Goal: Browse casually: Explore the website without a specific task or goal

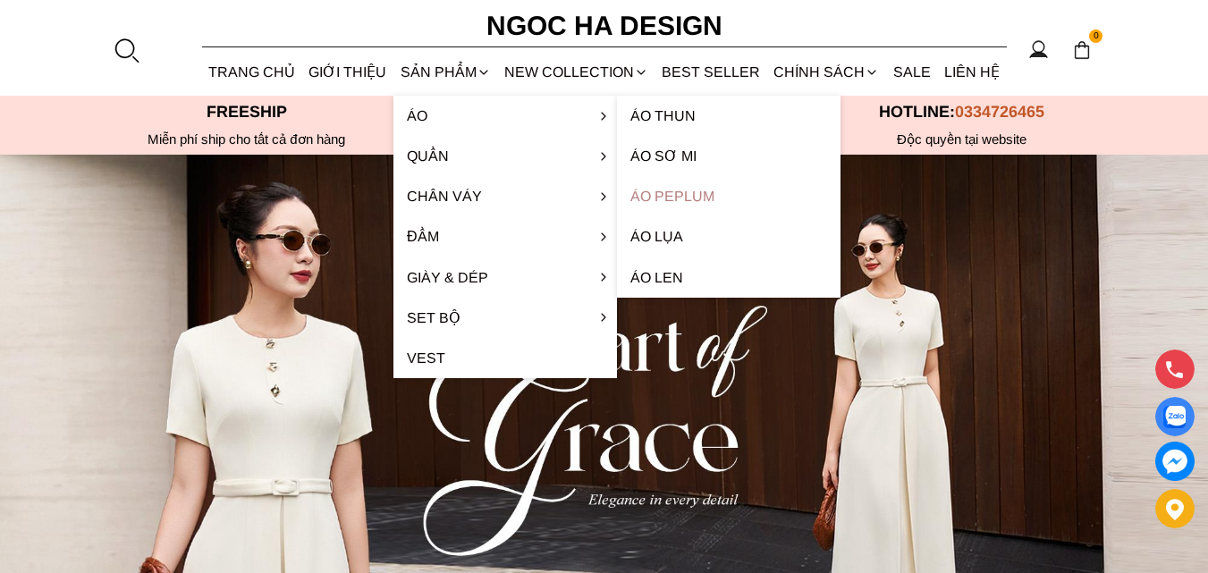
click at [670, 196] on link "Áo Peplum" at bounding box center [729, 196] width 224 height 40
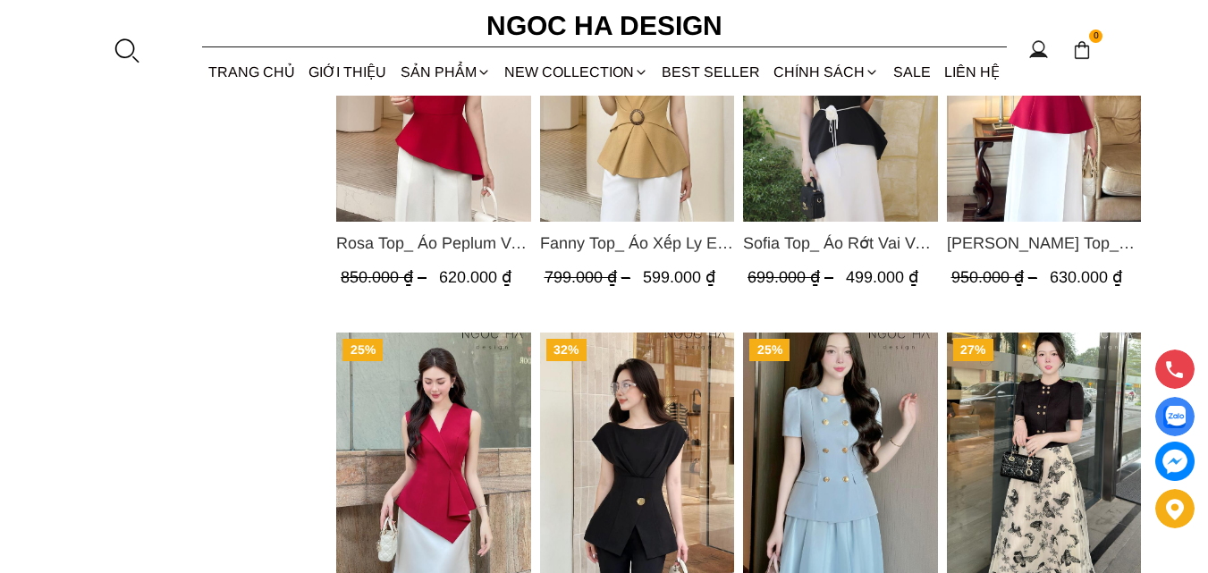
scroll to position [1878, 0]
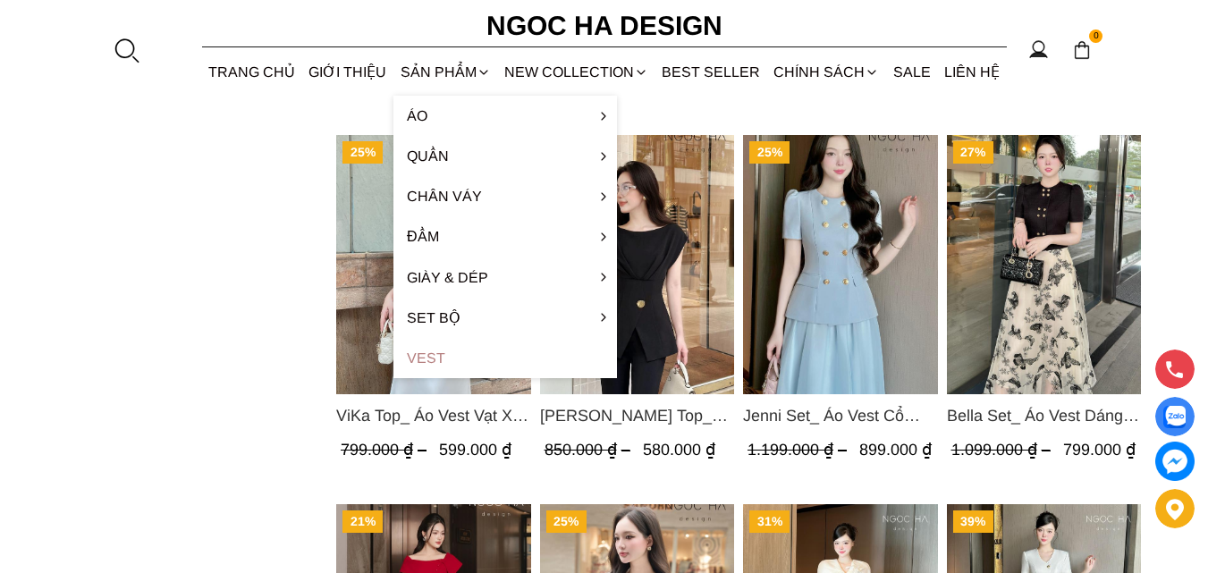
click at [436, 353] on link "Vest" at bounding box center [506, 358] width 224 height 40
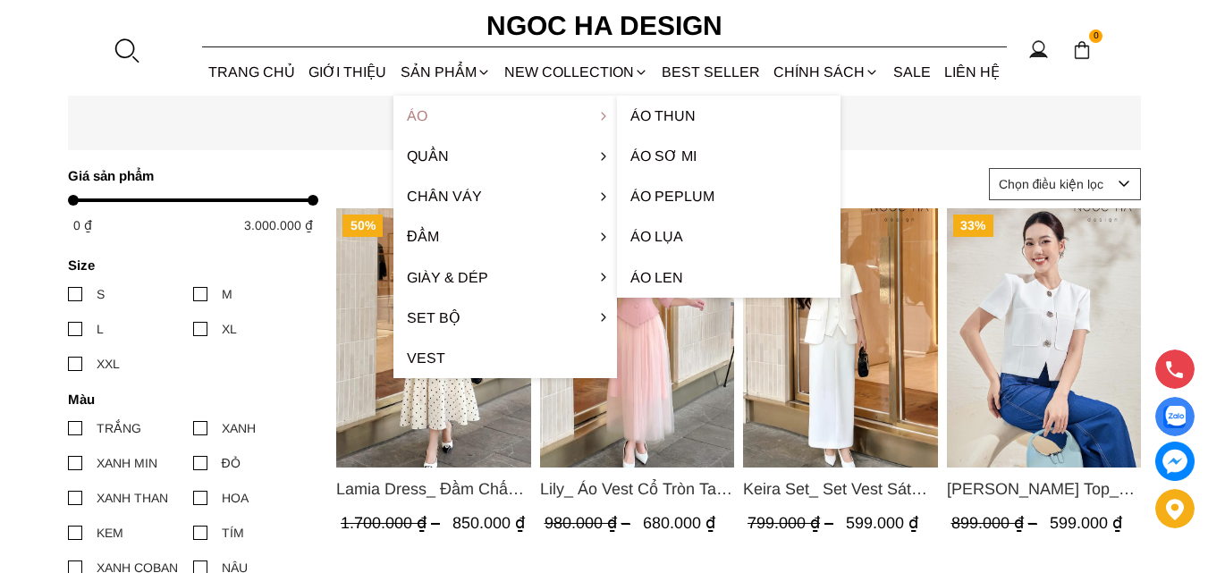
click at [421, 119] on link "Áo" at bounding box center [506, 116] width 224 height 40
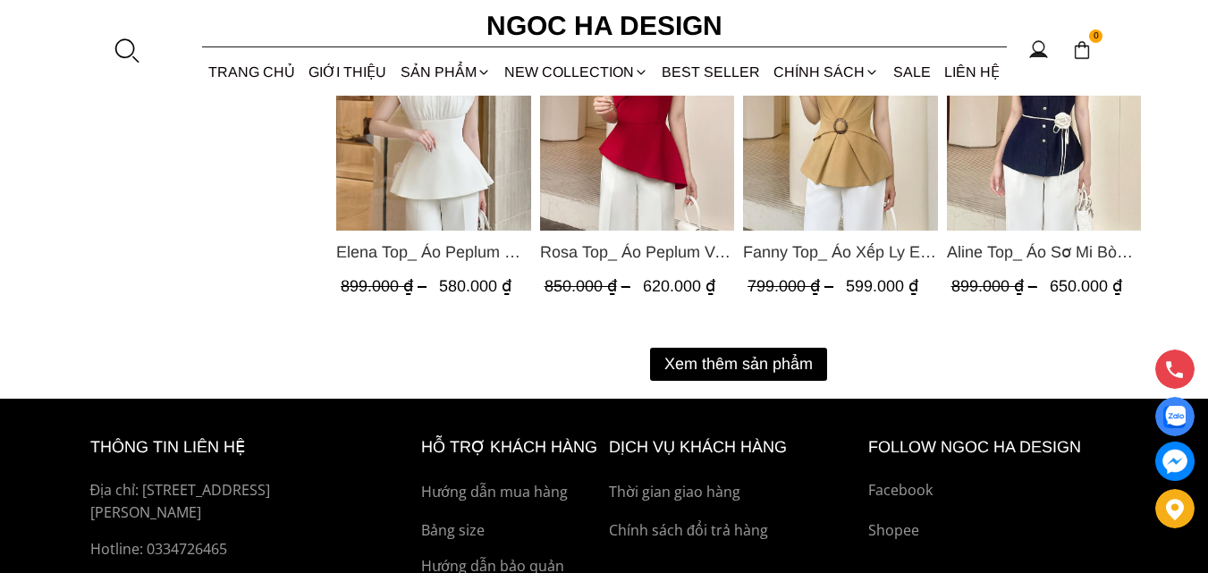
scroll to position [2415, 0]
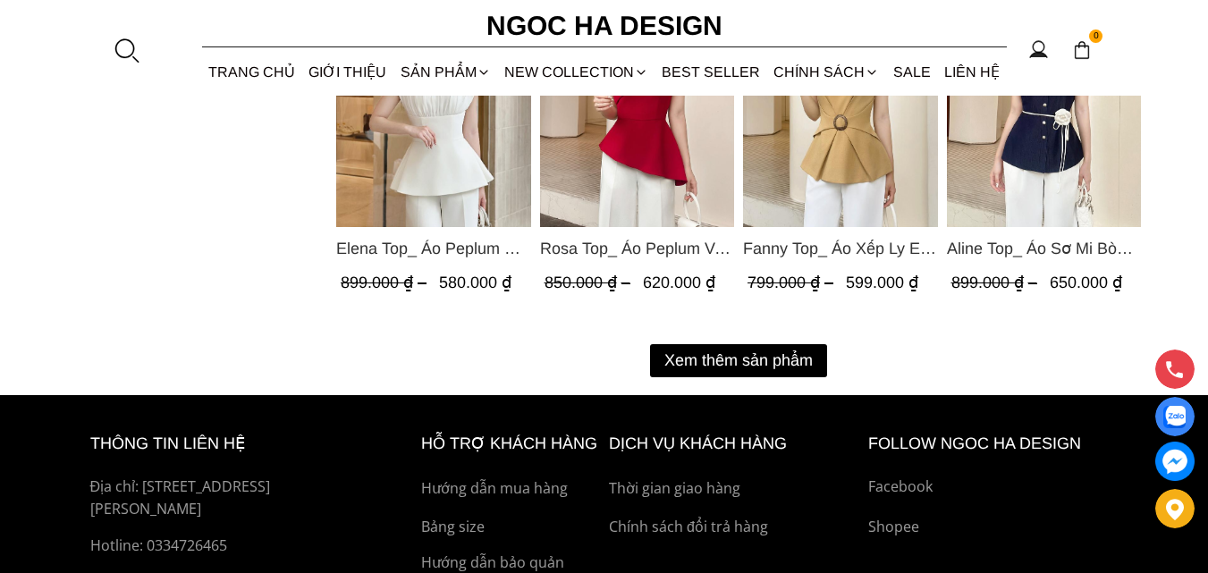
click at [790, 358] on button "Xem thêm sản phẩm" at bounding box center [738, 360] width 177 height 33
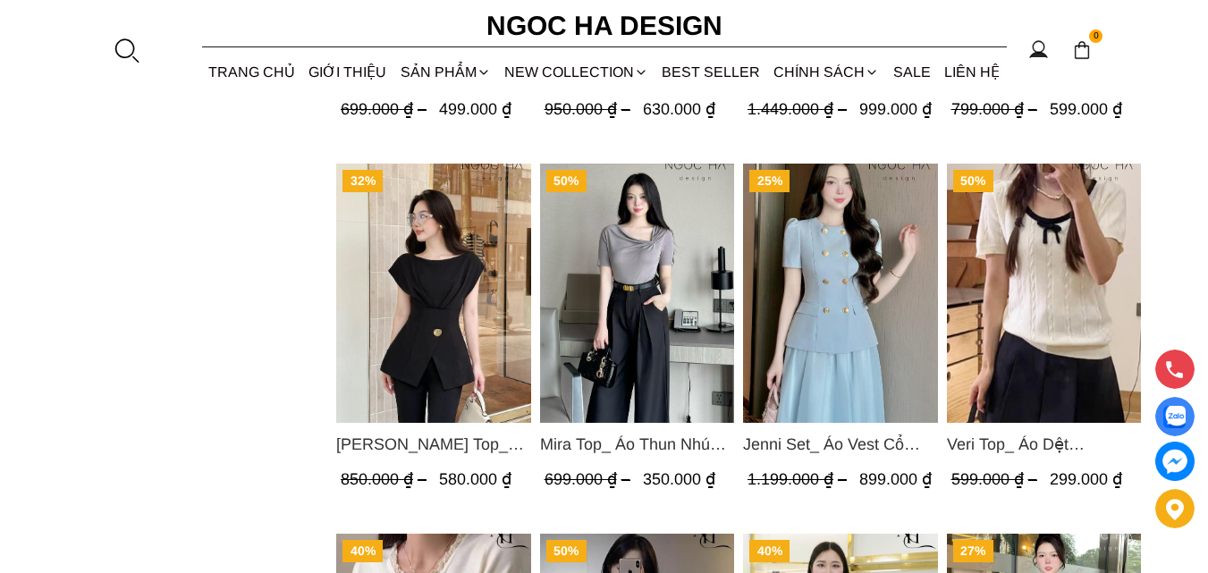
scroll to position [2952, 0]
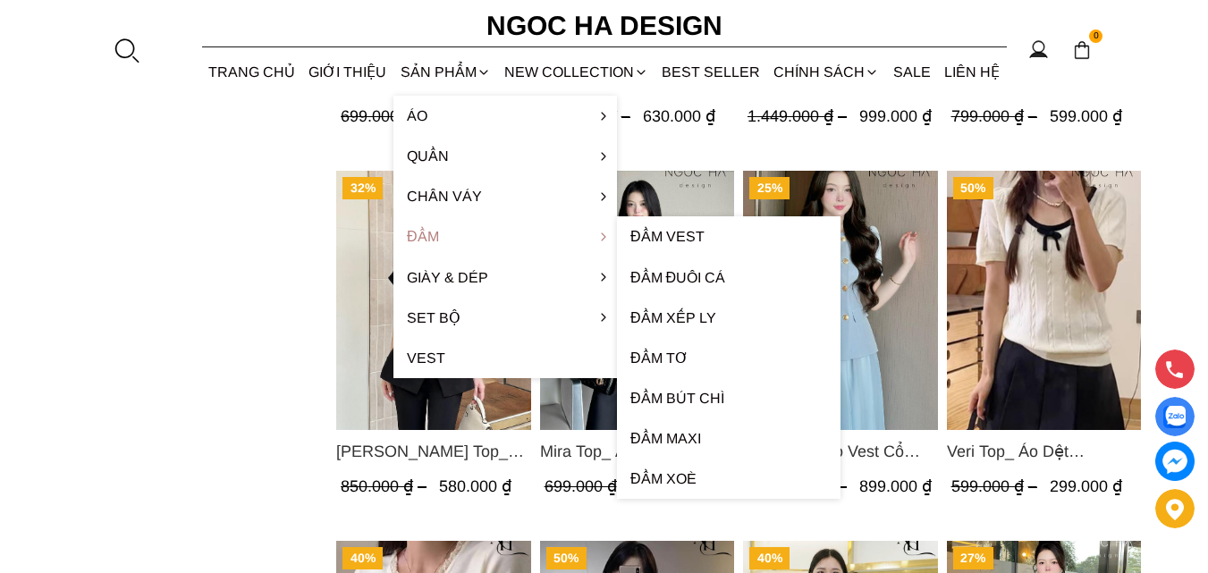
click at [436, 227] on link "Đầm" at bounding box center [506, 236] width 224 height 40
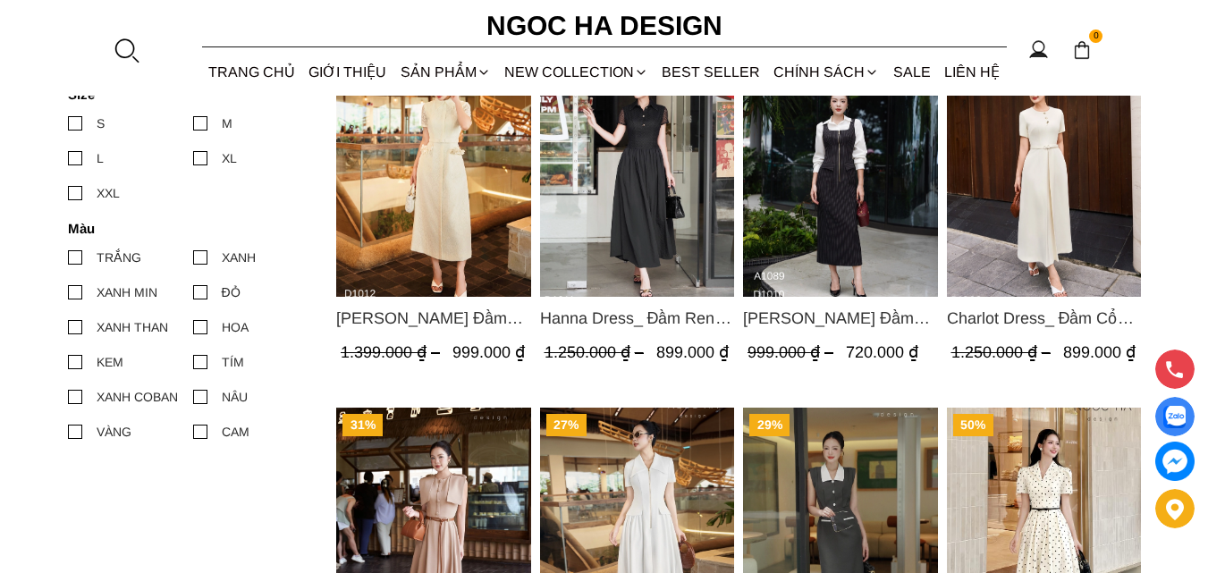
scroll to position [805, 0]
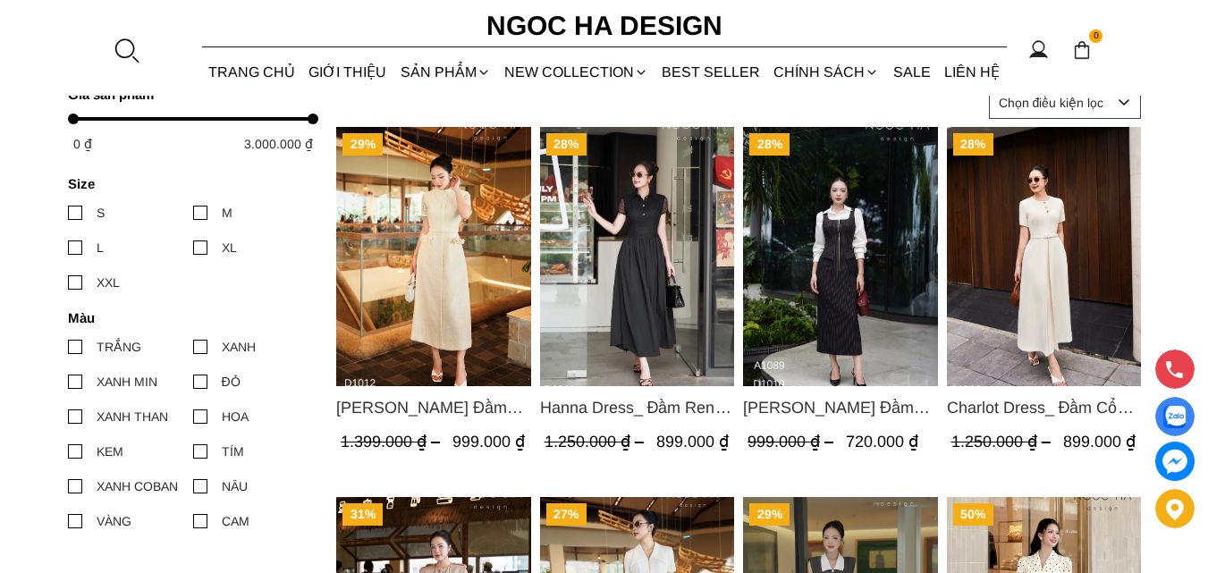
click at [647, 231] on img "Product image - Hanna Dress_ Đầm Ren Mix Vải Thô Màu Đen D1011" at bounding box center [636, 256] width 195 height 259
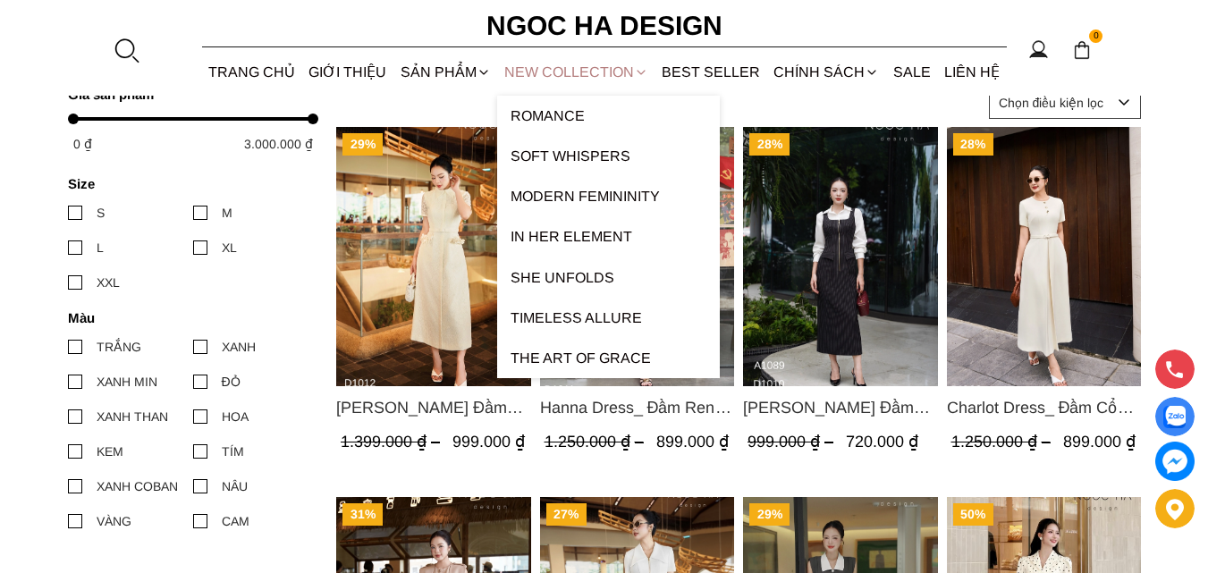
click at [596, 71] on link "NEW COLLECTION" at bounding box center [575, 71] width 157 height 47
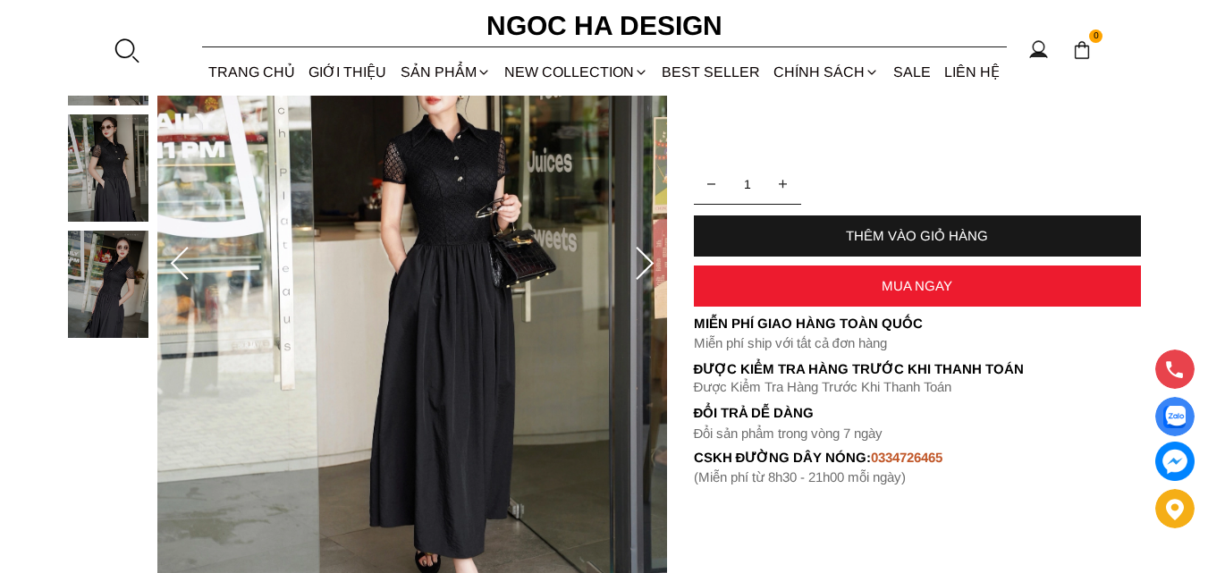
scroll to position [179, 0]
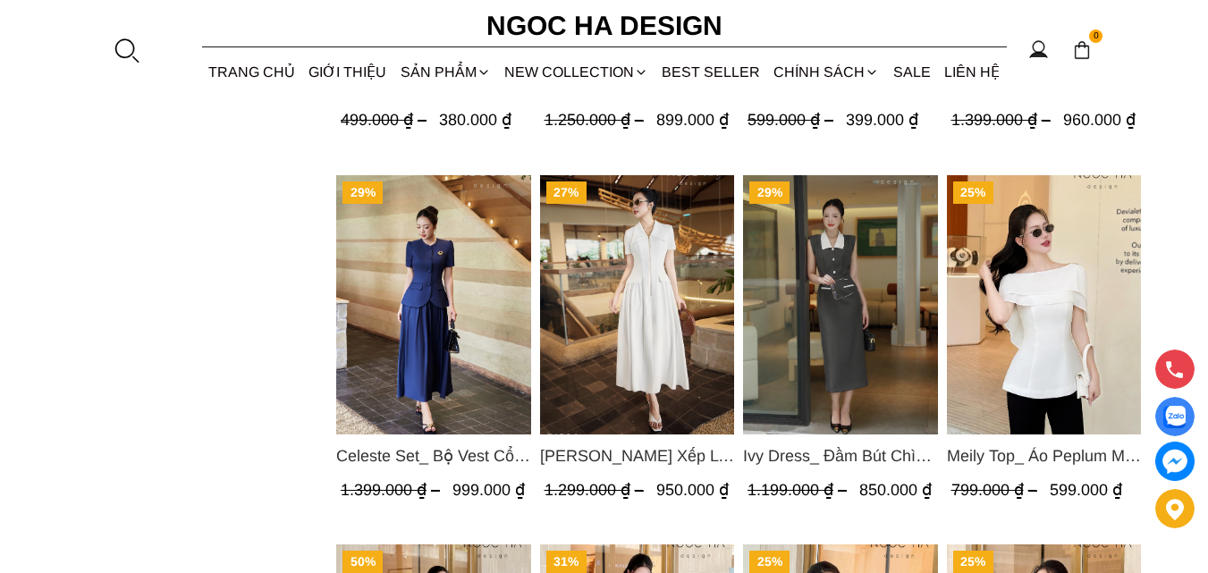
scroll to position [1521, 0]
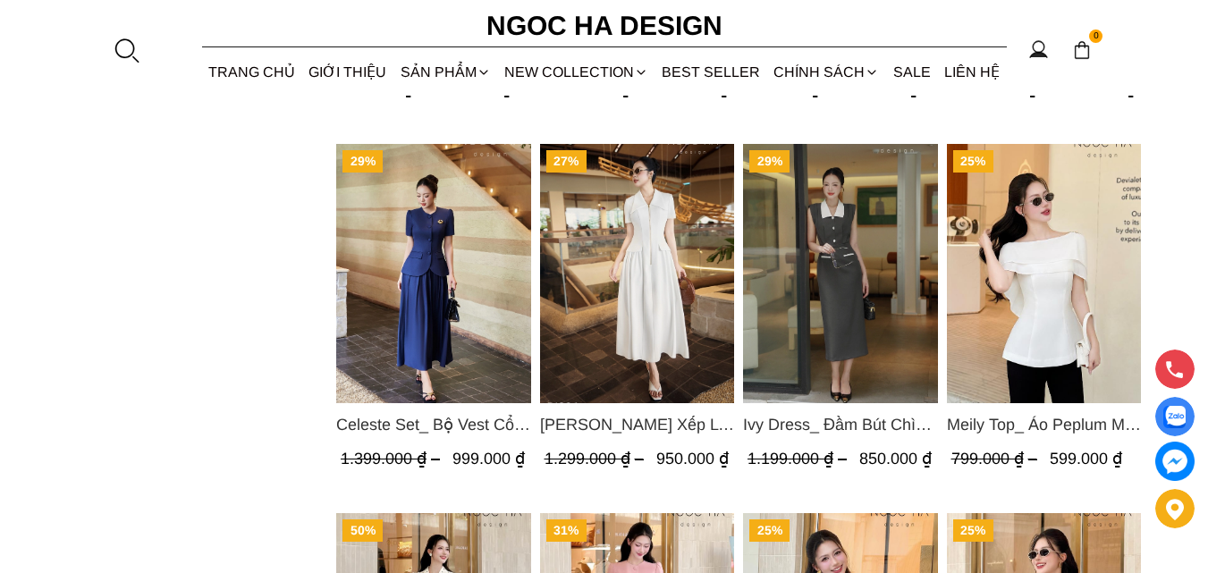
click at [444, 241] on img "Product image - Celeste Set_ Bộ Vest Cổ Tròn Chân Váy Nhún Xòe Màu Xanh Bò BJ142" at bounding box center [433, 273] width 195 height 259
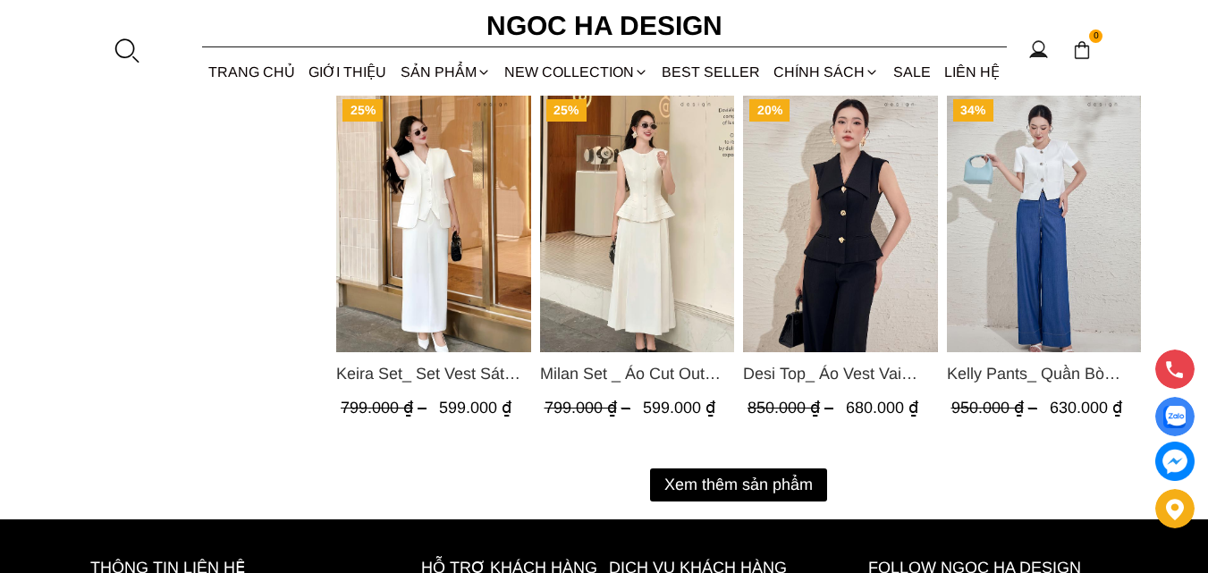
scroll to position [2415, 0]
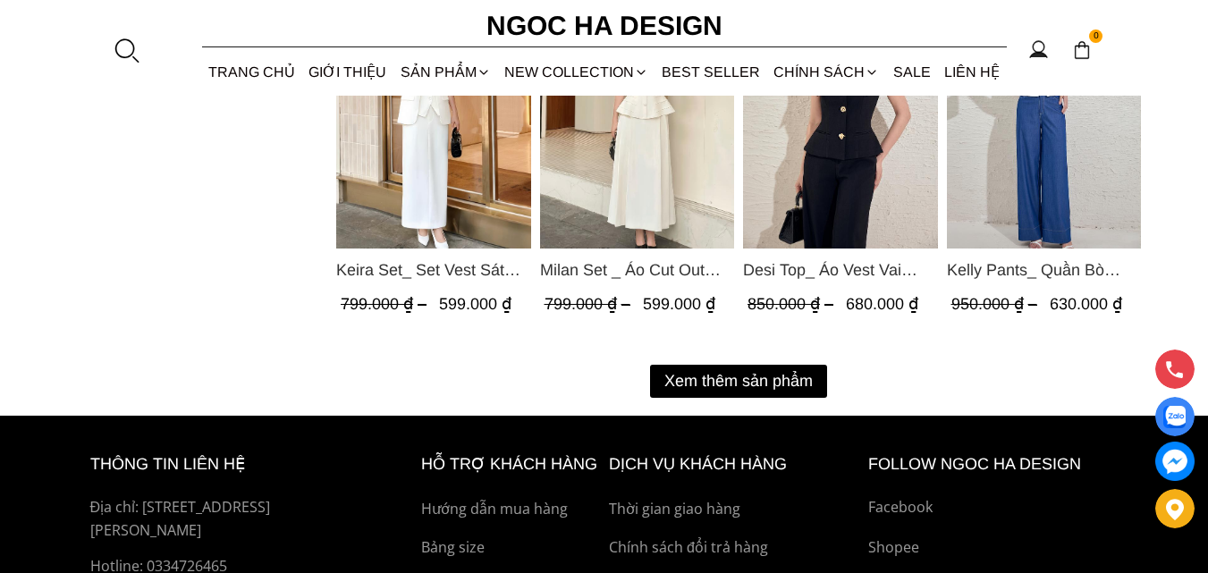
click at [751, 371] on button "Xem thêm sản phẩm" at bounding box center [738, 381] width 177 height 33
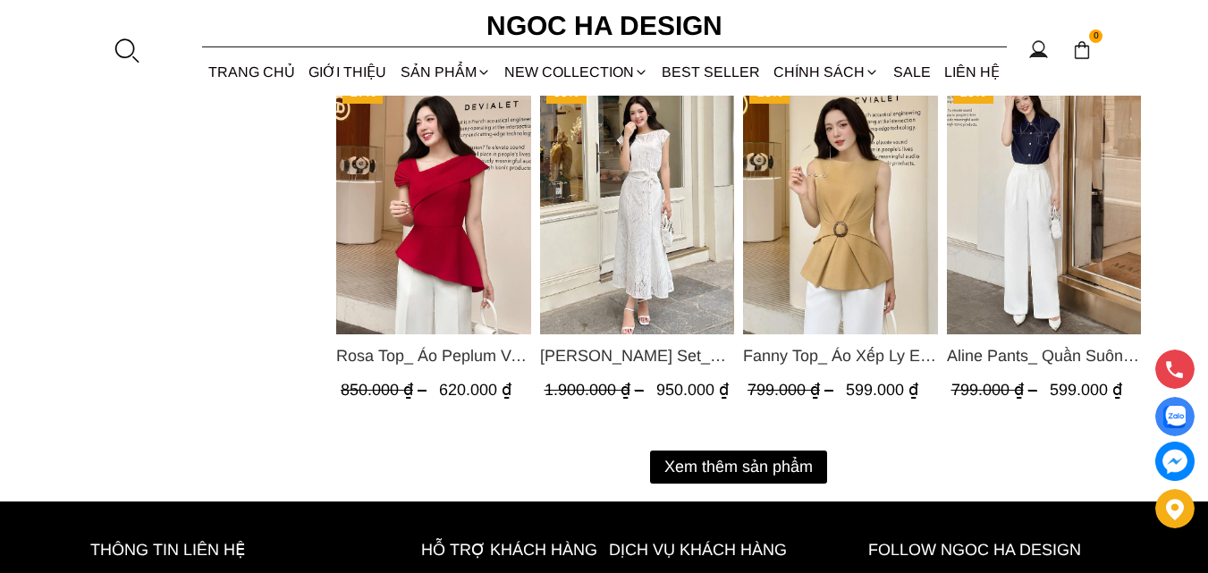
scroll to position [4516, 0]
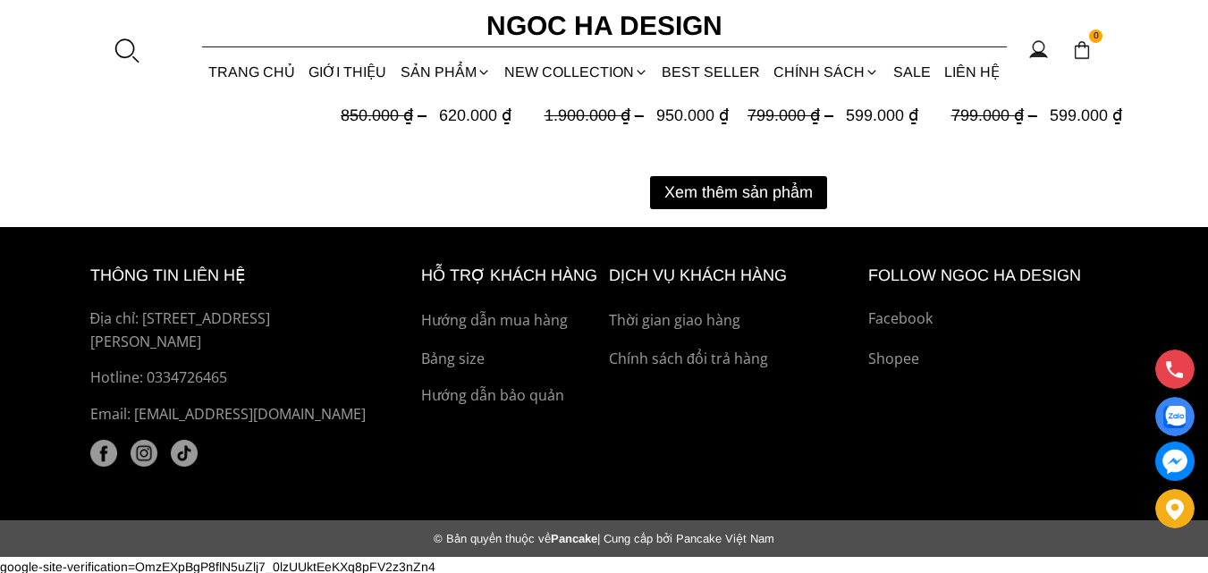
click at [746, 185] on button "Xem thêm sản phẩm" at bounding box center [738, 192] width 177 height 33
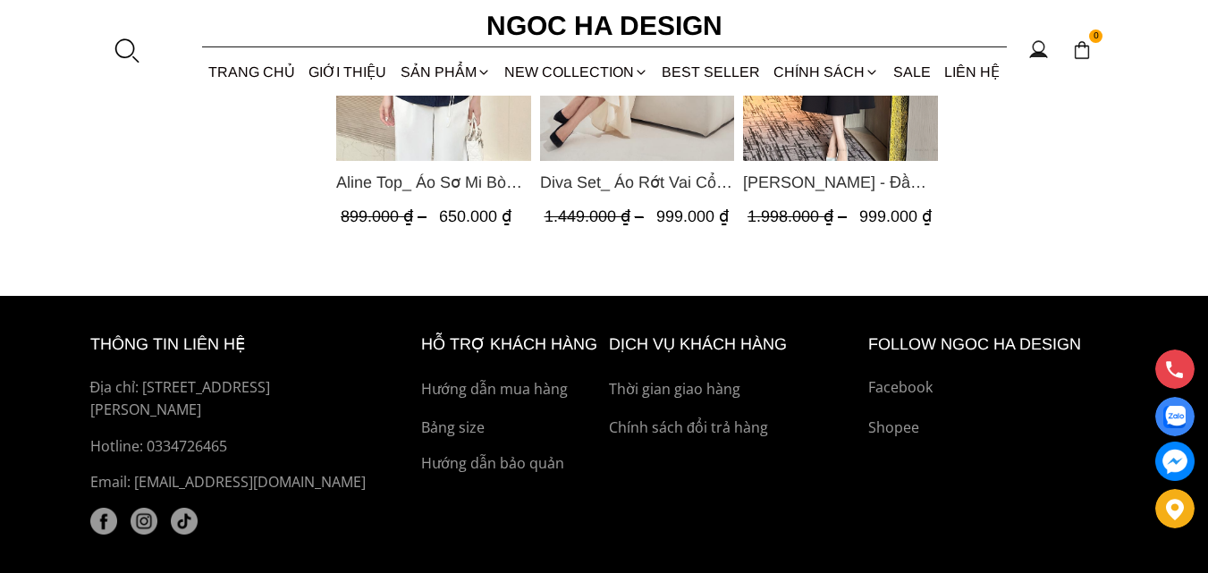
scroll to position [4695, 0]
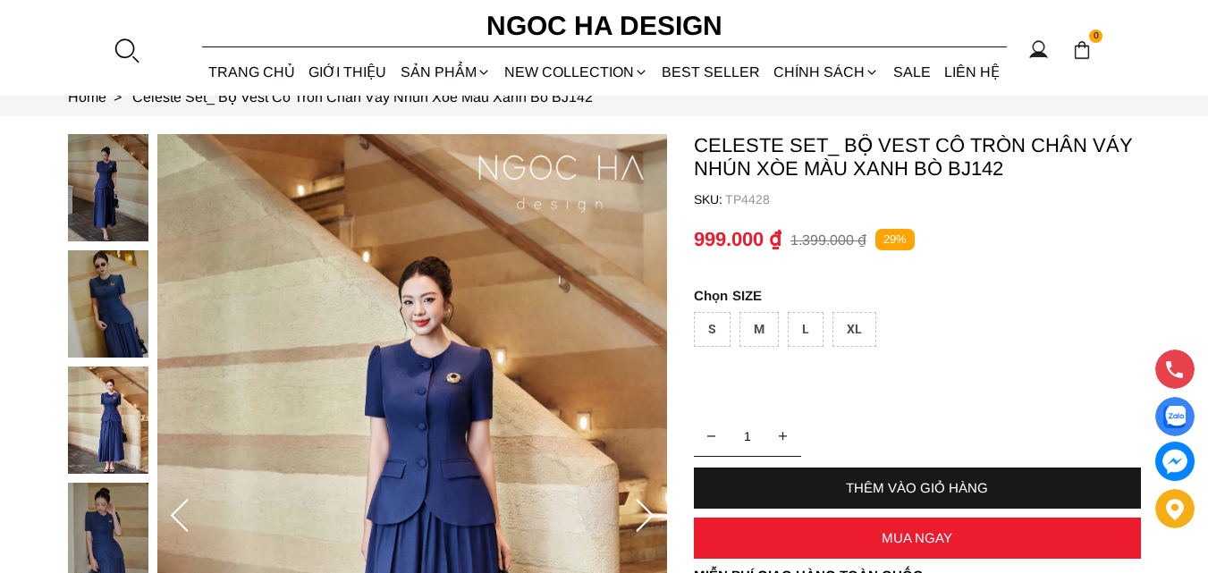
scroll to position [179, 0]
